Goal: Find specific page/section: Find specific page/section

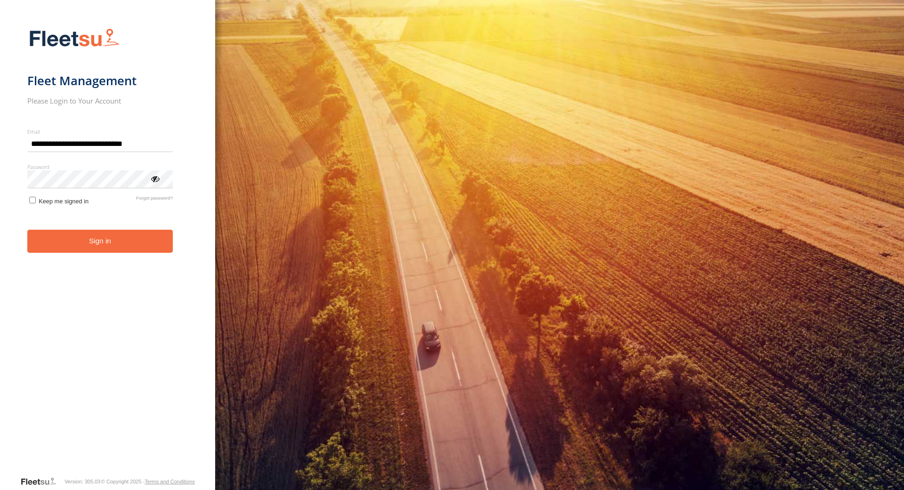
click at [129, 243] on button "Sign in" at bounding box center [100, 241] width 146 height 23
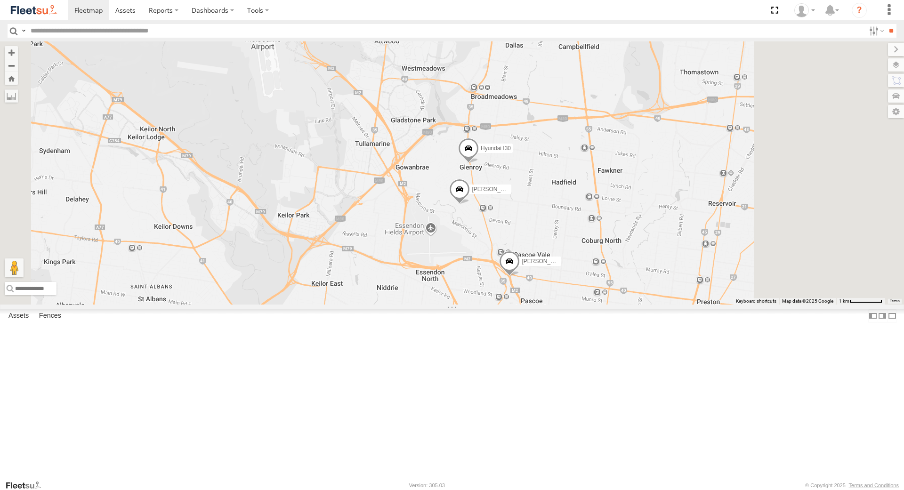
drag, startPoint x: 517, startPoint y: 355, endPoint x: 413, endPoint y: 253, distance: 145.8
click at [413, 253] on div "Office Van [PERSON_NAME] [PERSON_NAME] [PERSON_NAME] Hyundai I30 2" at bounding box center [452, 172] width 904 height 263
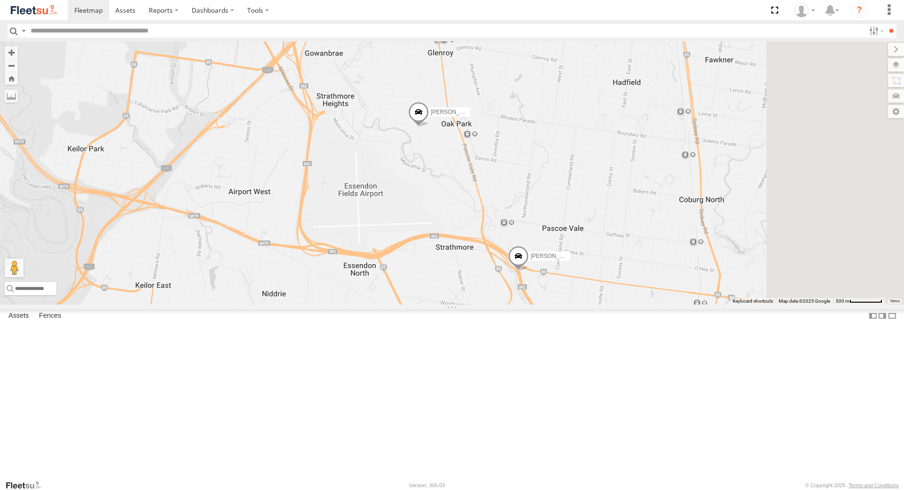
drag, startPoint x: 543, startPoint y: 317, endPoint x: 440, endPoint y: 259, distance: 118.4
click at [440, 259] on div "Office Van [PERSON_NAME] [PERSON_NAME] [PERSON_NAME] Hyundai I30" at bounding box center [452, 172] width 904 height 263
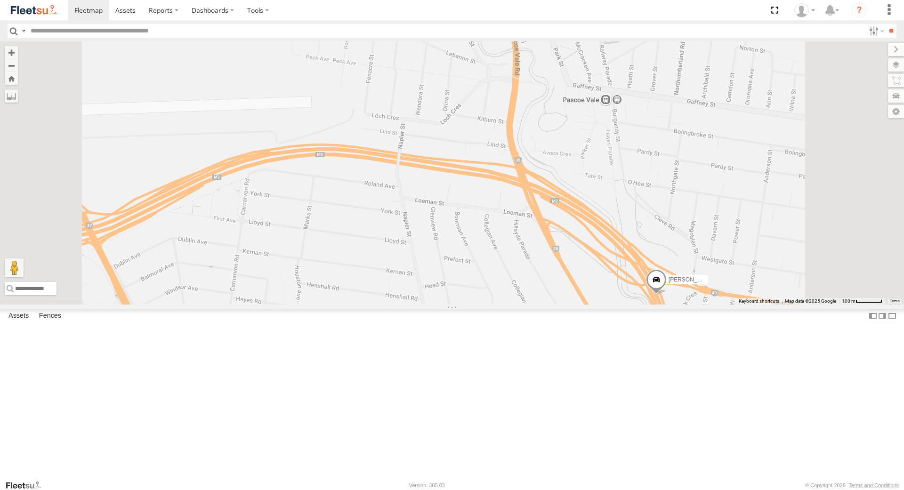
drag, startPoint x: 572, startPoint y: 338, endPoint x: 505, endPoint y: 243, distance: 116.2
click at [505, 243] on div "Office Van [PERSON_NAME] [PERSON_NAME] [PERSON_NAME] Hyundai I30" at bounding box center [452, 172] width 904 height 263
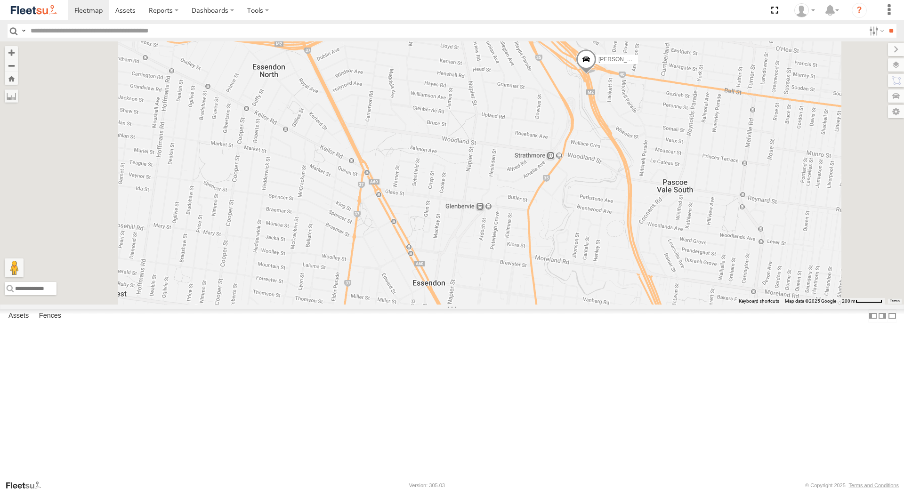
drag, startPoint x: 436, startPoint y: 275, endPoint x: 485, endPoint y: 373, distance: 109.4
click at [485, 304] on div "Office Van [PERSON_NAME] [PERSON_NAME] [PERSON_NAME] Hyundai I30" at bounding box center [452, 172] width 904 height 263
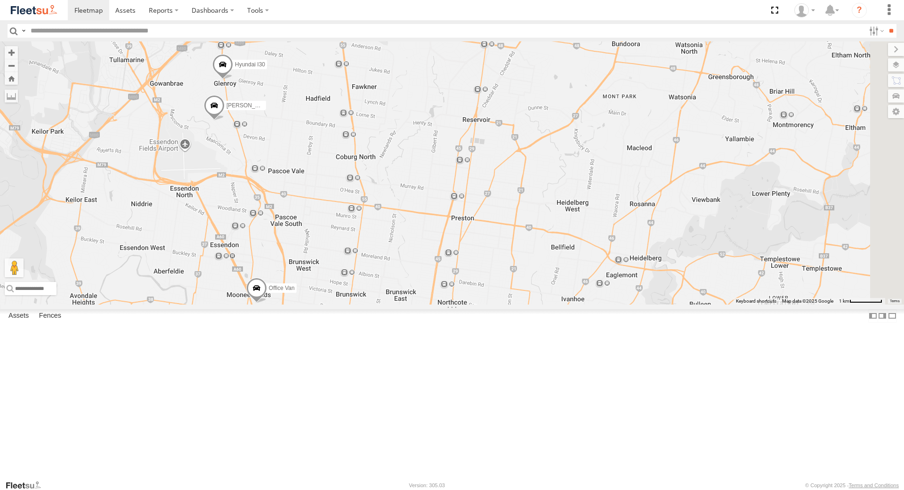
drag, startPoint x: 634, startPoint y: 160, endPoint x: 429, endPoint y: 241, distance: 220.5
click at [429, 241] on div "Office Van [PERSON_NAME] [PERSON_NAME] [PERSON_NAME] Hyundai I30" at bounding box center [452, 172] width 904 height 263
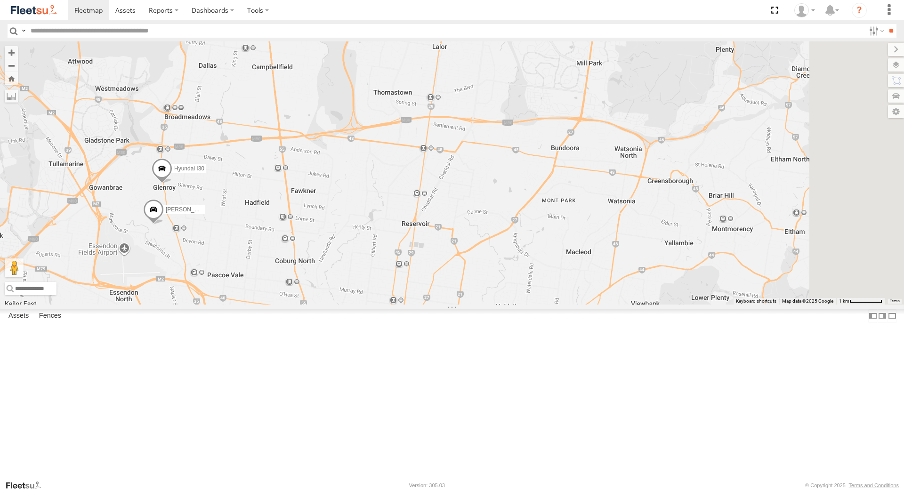
drag, startPoint x: 478, startPoint y: 207, endPoint x: 418, endPoint y: 314, distance: 122.8
click at [418, 304] on div "Office Van [PERSON_NAME] [PERSON_NAME] [PERSON_NAME] Hyundai I30" at bounding box center [452, 172] width 904 height 263
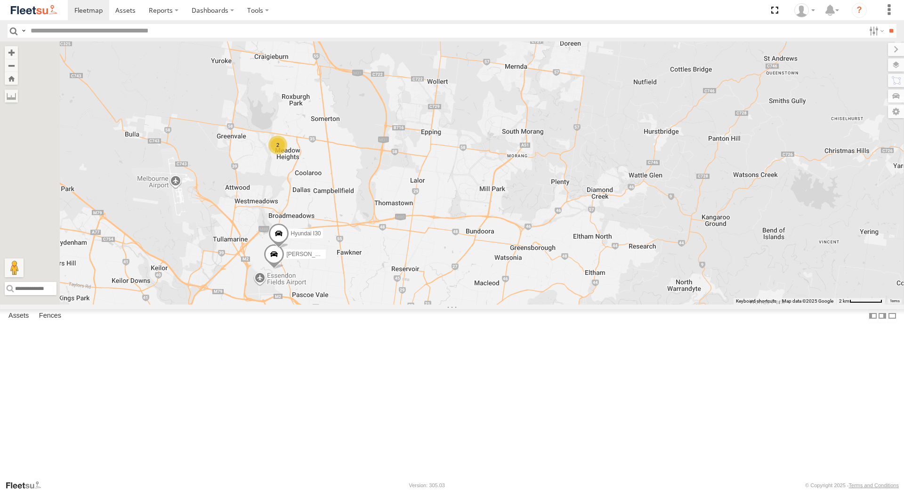
drag, startPoint x: 377, startPoint y: 233, endPoint x: 433, endPoint y: 297, distance: 84.4
click at [433, 297] on div "Office Van [PERSON_NAME] [PERSON_NAME] [PERSON_NAME] Hyundai I30 2" at bounding box center [452, 172] width 904 height 263
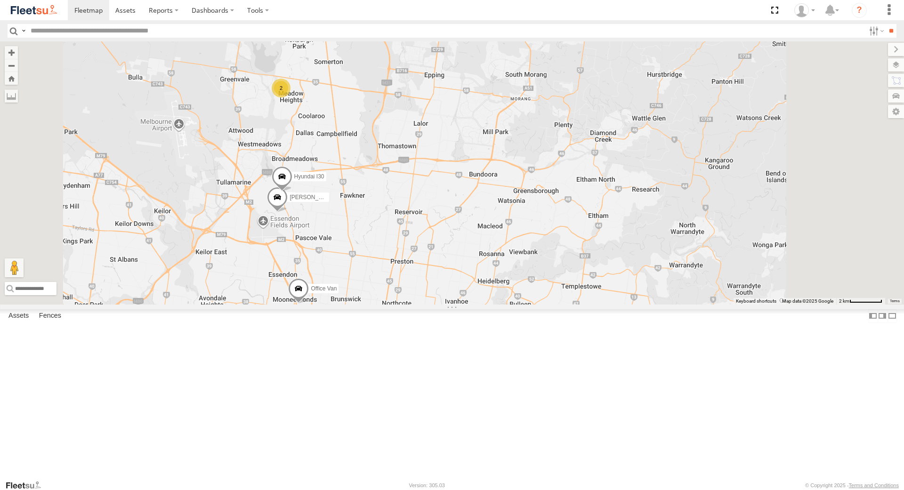
drag, startPoint x: 504, startPoint y: 314, endPoint x: 469, endPoint y: 208, distance: 112.1
click at [469, 208] on div "Office Van [PERSON_NAME] [PERSON_NAME] [PERSON_NAME] Hyundai I30 2" at bounding box center [452, 172] width 904 height 263
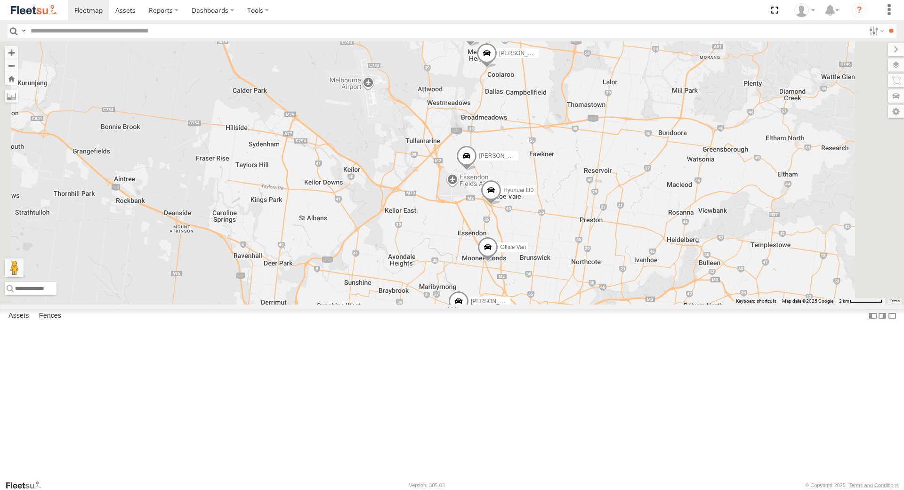
drag, startPoint x: 470, startPoint y: 368, endPoint x: 420, endPoint y: 298, distance: 85.3
click at [422, 302] on div "Office Van [PERSON_NAME] [PERSON_NAME] [PERSON_NAME] Hyundai I30 [PERSON_NAME] …" at bounding box center [452, 172] width 904 height 263
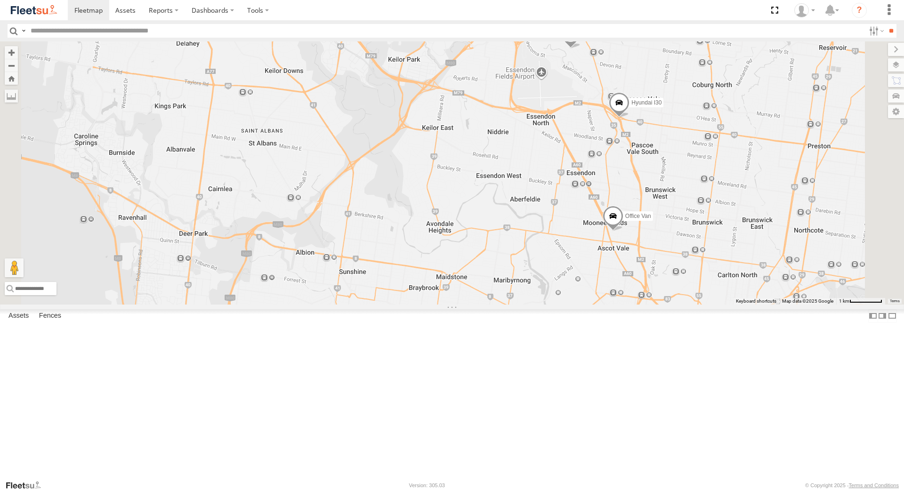
drag, startPoint x: 478, startPoint y: 331, endPoint x: 364, endPoint y: 250, distance: 139.1
click at [366, 251] on div "Office Van [PERSON_NAME] [PERSON_NAME] [PERSON_NAME] Hyundai I30 [PERSON_NAME] …" at bounding box center [452, 172] width 904 height 263
